Goal: Task Accomplishment & Management: Use online tool/utility

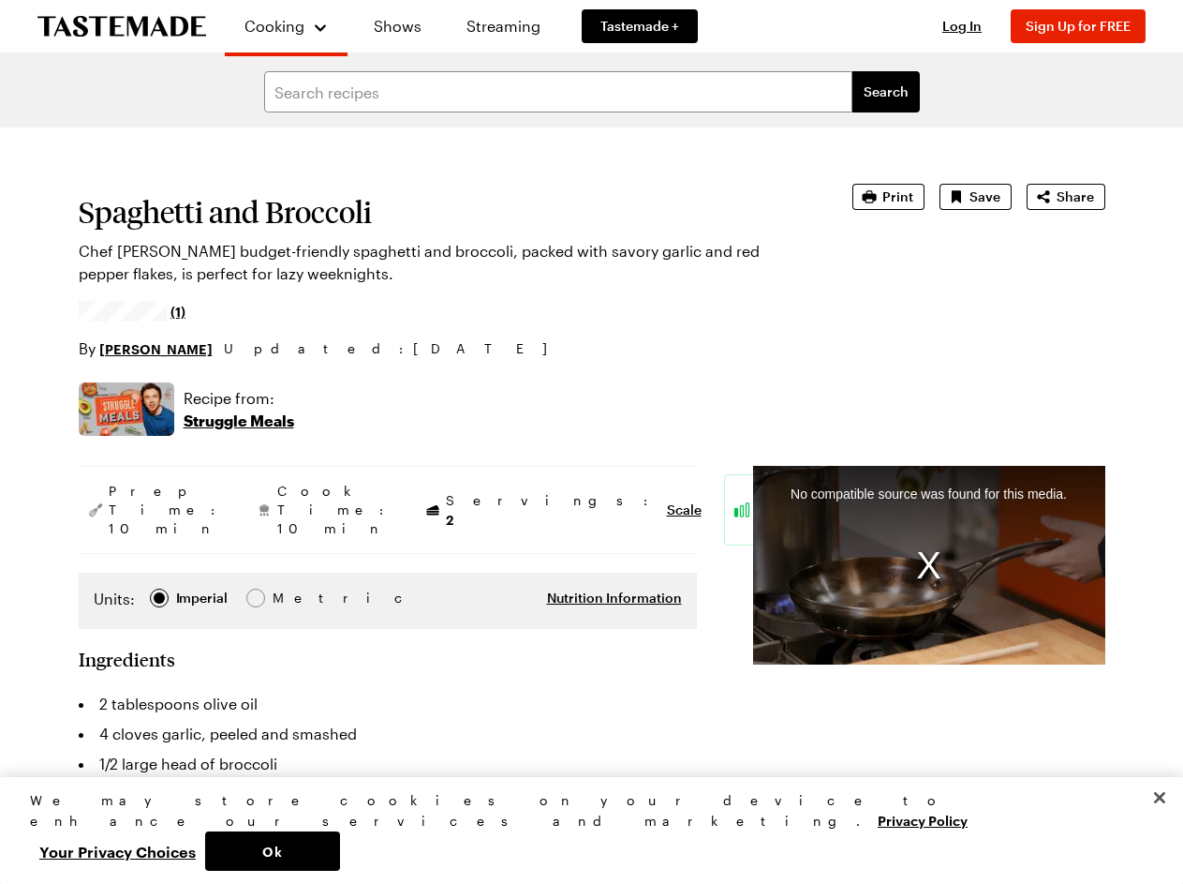
click at [278, 26] on span "Cooking" at bounding box center [275, 26] width 60 height 18
click at [971, 26] on span "Log In" at bounding box center [962, 26] width 39 height 16
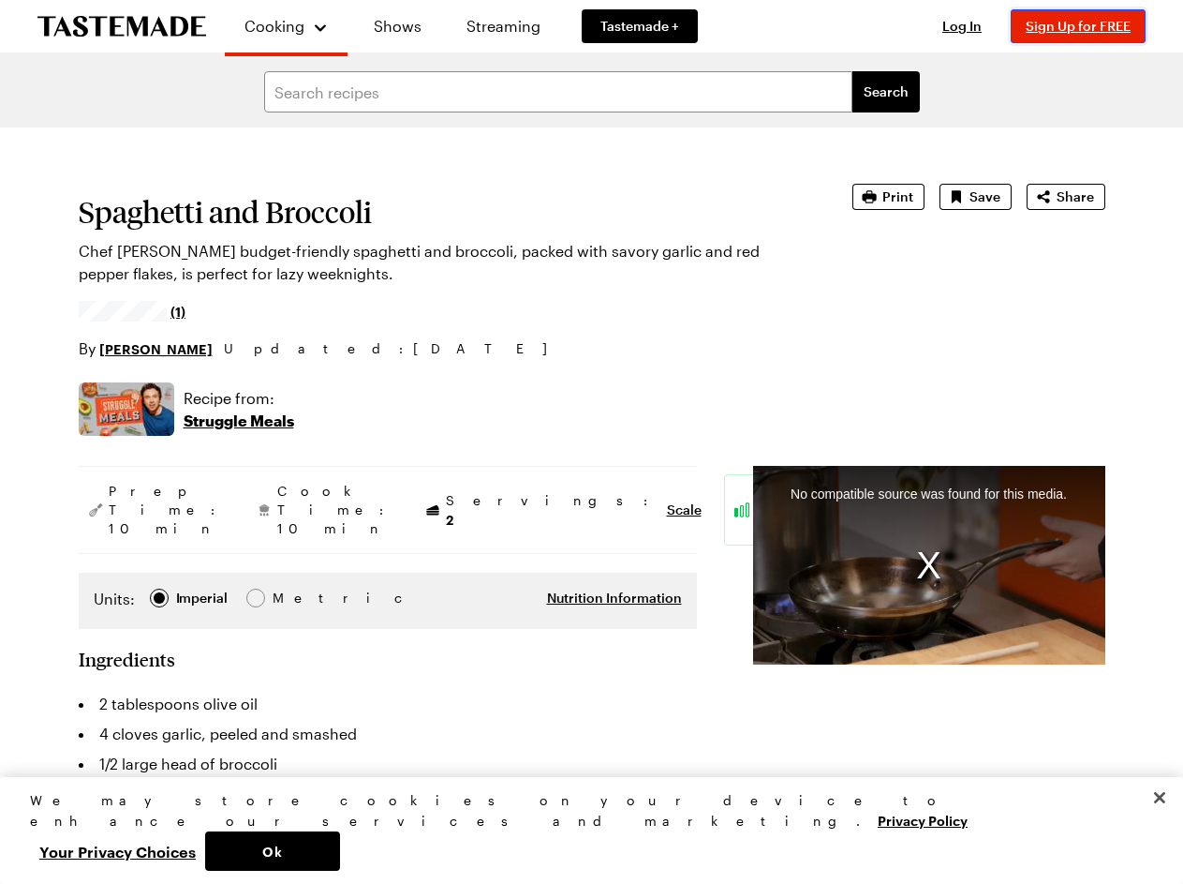
click at [1087, 26] on span "Sign Up for FREE" at bounding box center [1078, 26] width 105 height 16
click at [891, 197] on span "Print" at bounding box center [898, 196] width 31 height 19
